Goal: Information Seeking & Learning: Find specific fact

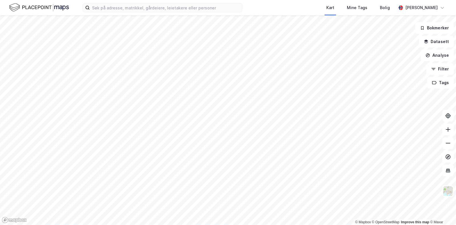
click at [110, 13] on div "Kart Mine Tags Bolig [PERSON_NAME]" at bounding box center [228, 7] width 456 height 15
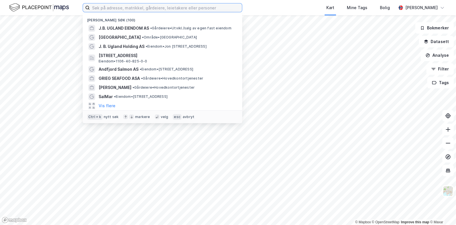
click at [111, 8] on input at bounding box center [166, 7] width 152 height 9
paste input "[STREET_ADDRESS]"
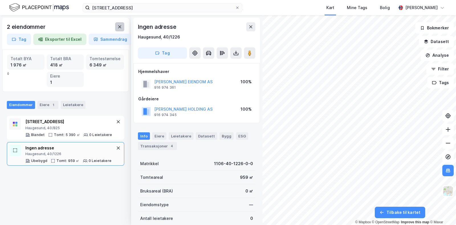
click at [122, 25] on button at bounding box center [119, 26] width 9 height 9
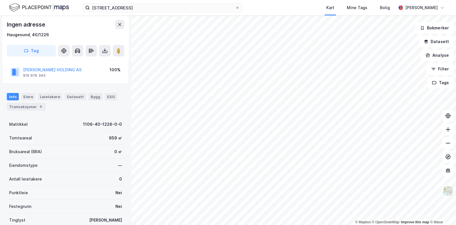
scroll to position [85, 0]
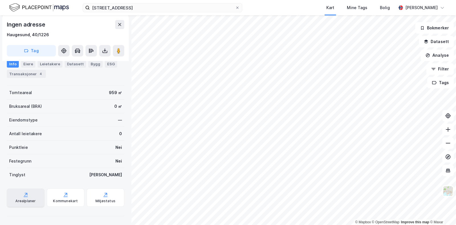
click at [25, 194] on icon at bounding box center [26, 195] width 6 height 6
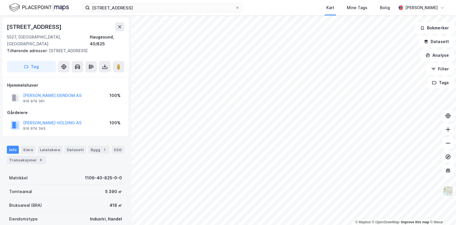
scroll to position [85, 0]
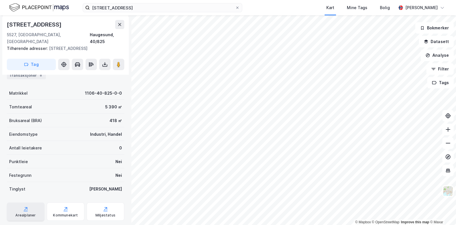
click at [25, 205] on div "Arealplaner" at bounding box center [26, 211] width 38 height 18
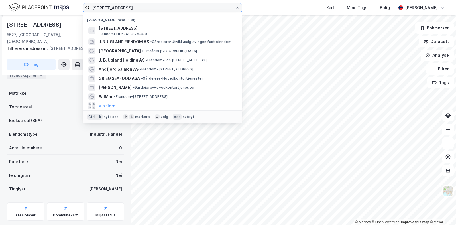
click at [143, 6] on input "[STREET_ADDRESS]" at bounding box center [162, 7] width 145 height 9
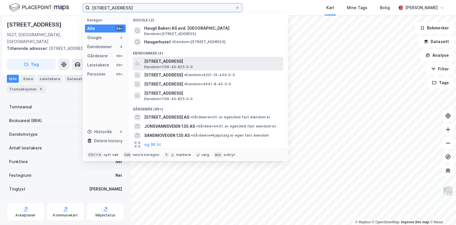
type input "[STREET_ADDRESS]"
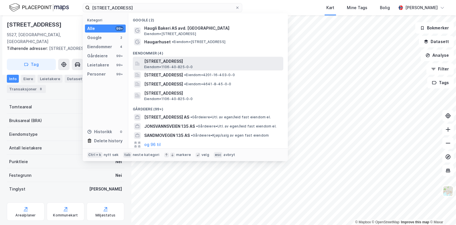
click at [170, 63] on span "[STREET_ADDRESS]" at bounding box center [212, 61] width 137 height 7
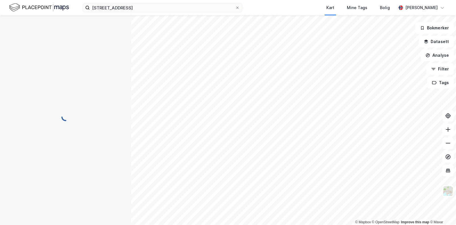
scroll to position [85, 0]
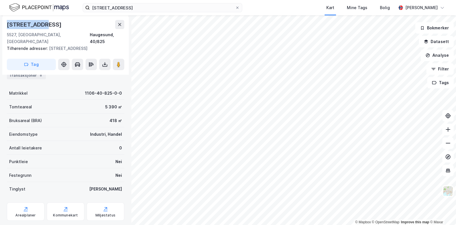
drag, startPoint x: 5, startPoint y: 25, endPoint x: 47, endPoint y: 23, distance: 41.9
click at [47, 23] on div "[STREET_ADDRESS], 40/825 Tilhørende adresser: [STREET_ADDRESS] Tag" at bounding box center [65, 44] width 127 height 59
copy div "[STREET_ADDRESS]"
